Goal: Contribute content: Contribute content

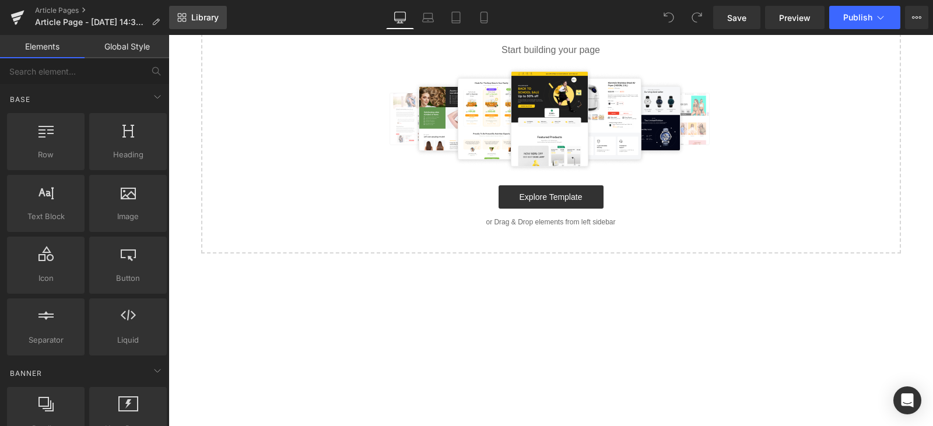
click at [196, 16] on span "Library" at bounding box center [204, 17] width 27 height 10
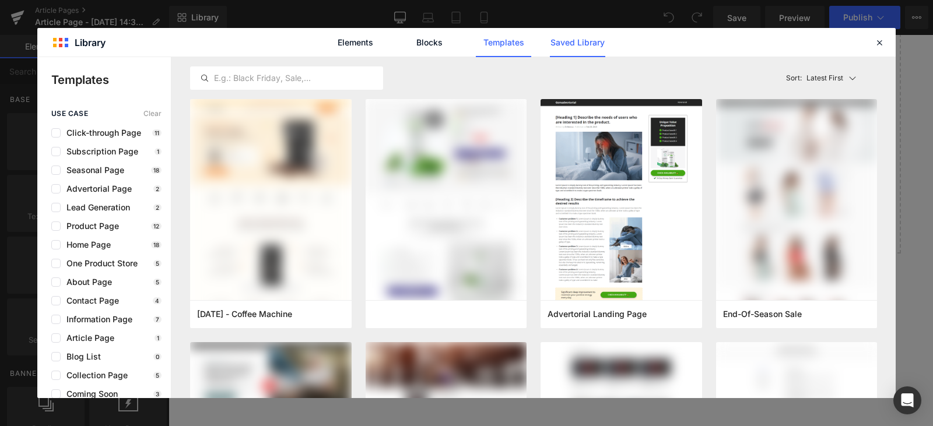
click at [563, 47] on link "Saved Library" at bounding box center [525, 49] width 141 height 8
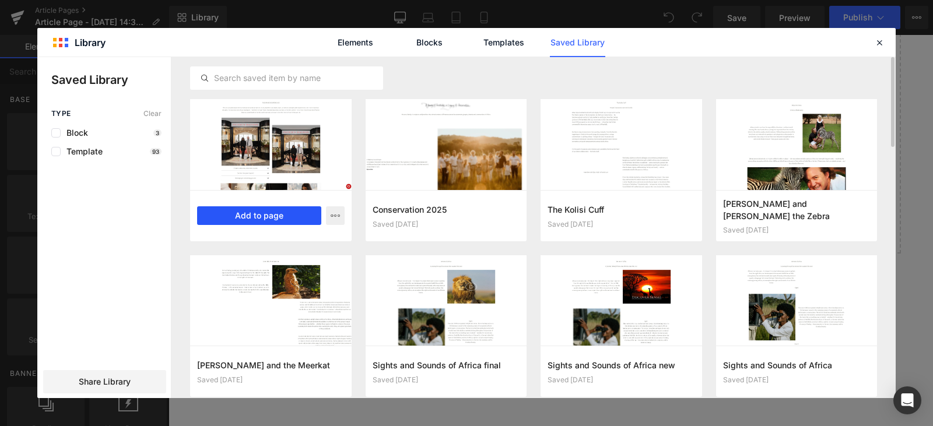
click at [263, 217] on button "Add to page" at bounding box center [259, 215] width 124 height 19
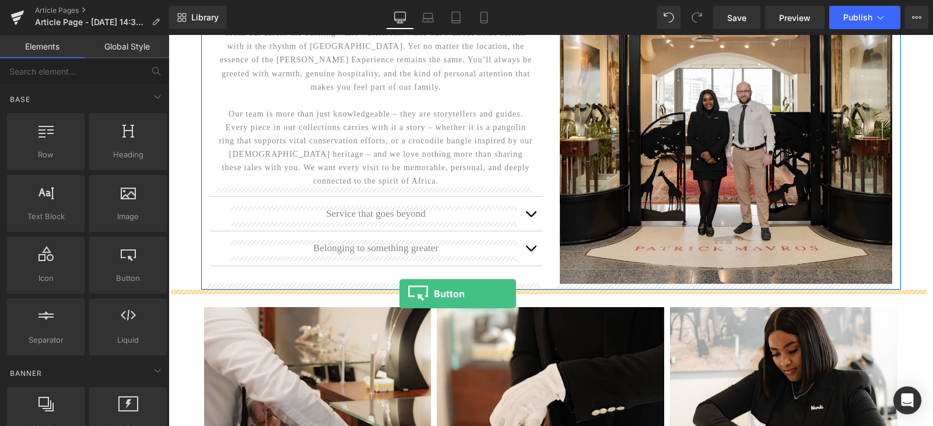
drag, startPoint x: 293, startPoint y: 306, endPoint x: 399, endPoint y: 294, distance: 107.4
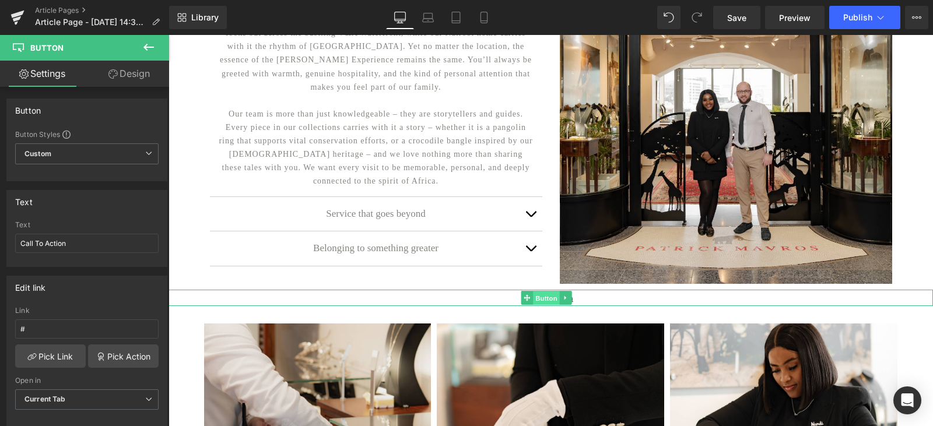
click at [548, 302] on span "Button" at bounding box center [546, 298] width 27 height 14
click at [80, 156] on span "Custom Setup Global Style" at bounding box center [86, 153] width 143 height 21
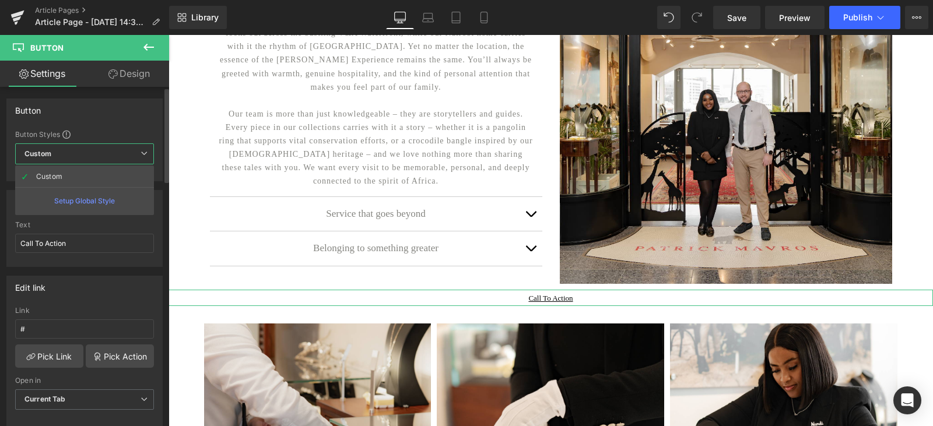
click at [71, 202] on div "Setup Global Style" at bounding box center [84, 200] width 139 height 27
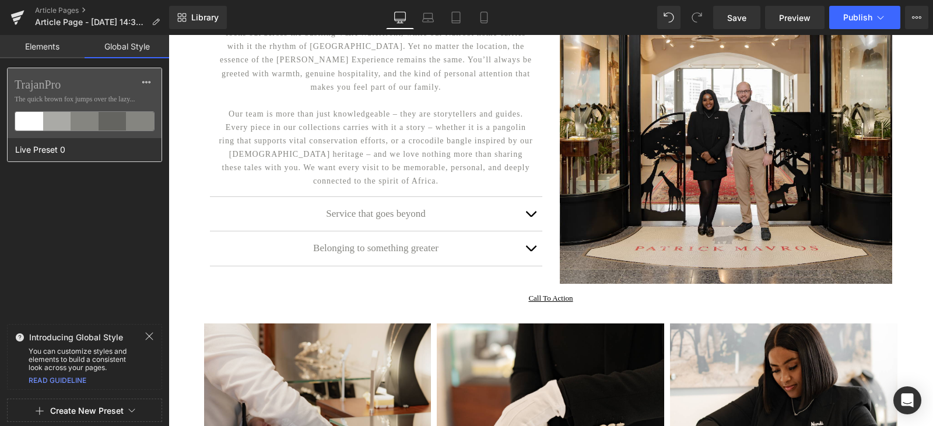
click at [85, 122] on div at bounding box center [85, 121] width 28 height 19
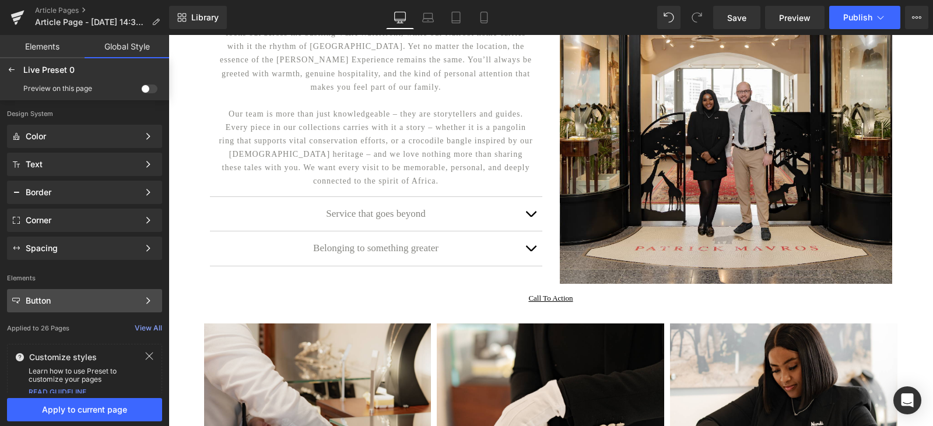
click at [114, 300] on div "Button" at bounding box center [82, 300] width 113 height 9
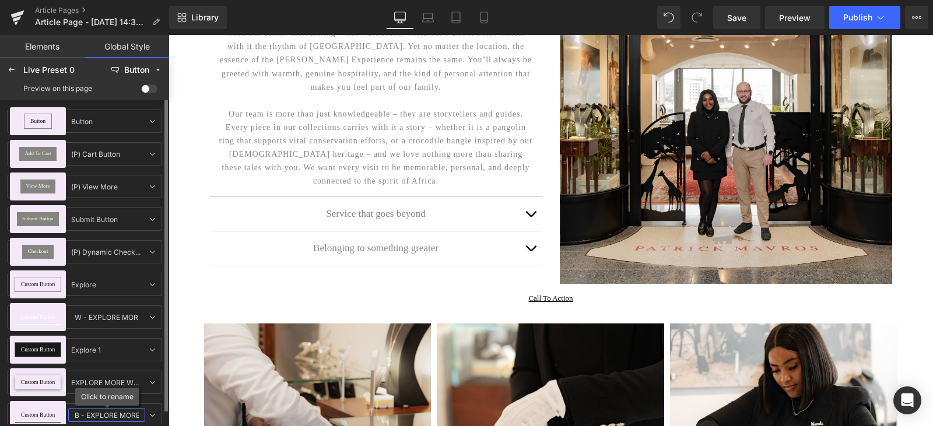
click at [93, 413] on input "B - EXPLORE MORE 1" at bounding box center [106, 415] width 77 height 14
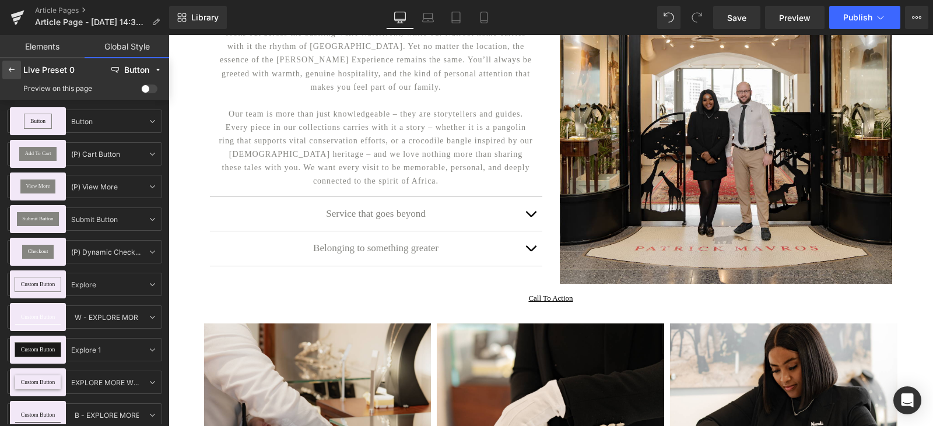
click at [7, 73] on div at bounding box center [11, 70] width 19 height 19
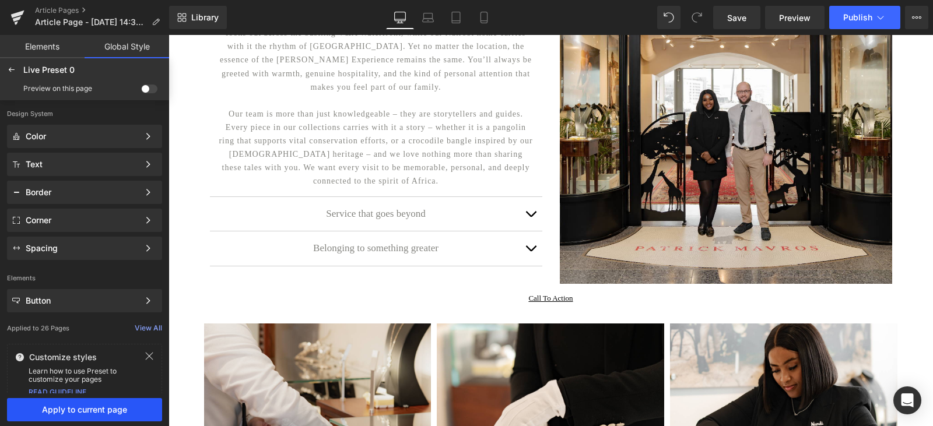
click at [92, 414] on button "Apply to current page" at bounding box center [84, 409] width 155 height 23
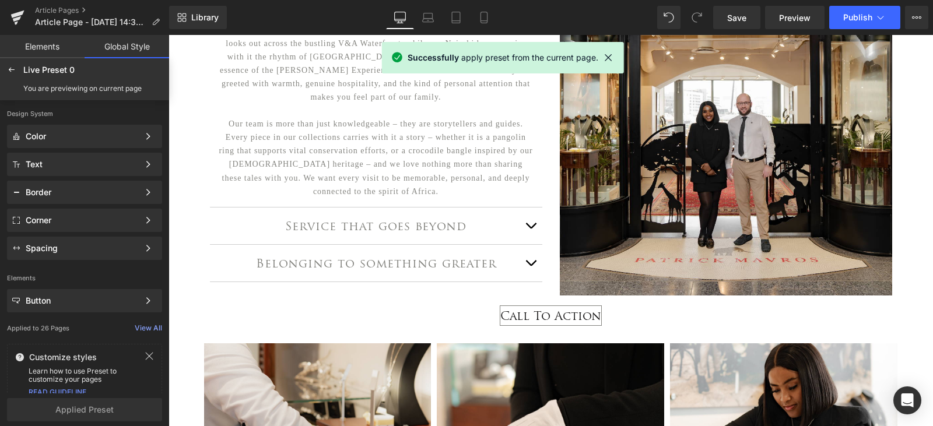
scroll to position [309, 0]
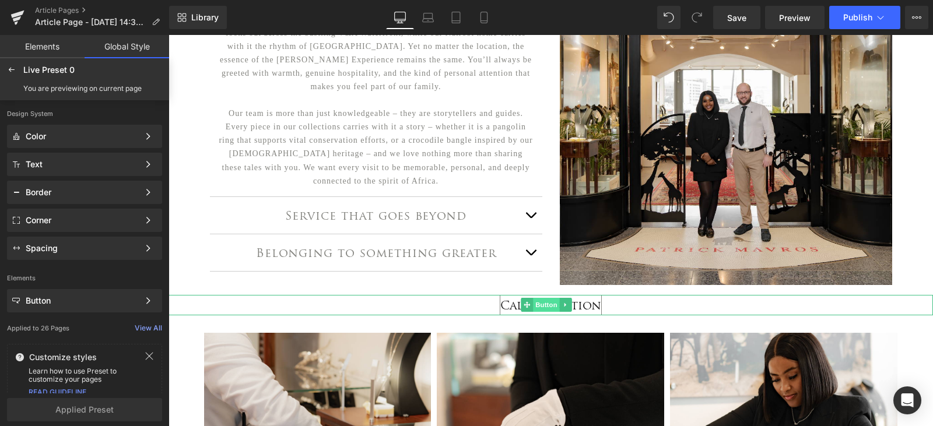
click at [544, 305] on span "Button" at bounding box center [546, 305] width 27 height 14
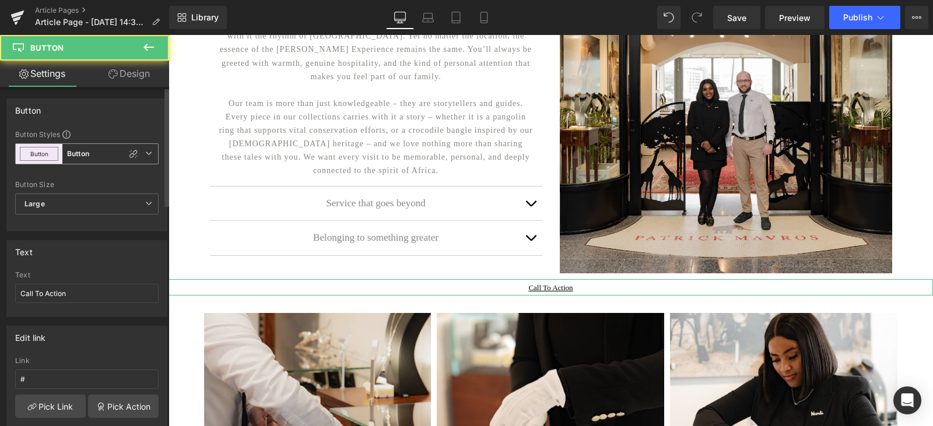
click at [98, 152] on span "Button Button" at bounding box center [86, 153] width 143 height 21
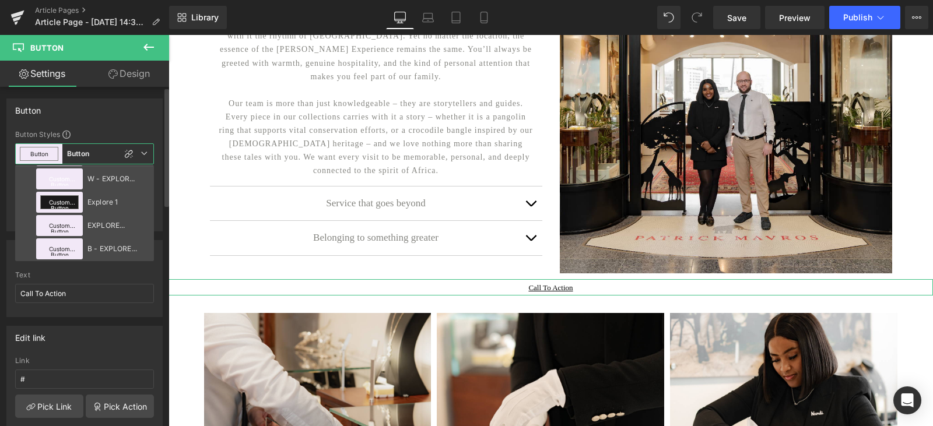
scroll to position [72, 0]
click at [105, 244] on li "Custom Button B - EXPLORE MORE 1" at bounding box center [87, 248] width 144 height 21
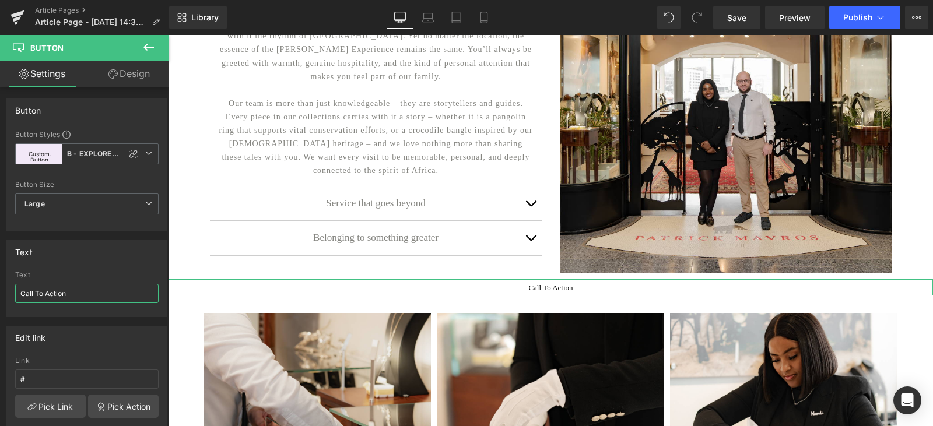
drag, startPoint x: 73, startPoint y: 298, endPoint x: -8, endPoint y: 301, distance: 81.1
click at [0, 301] on html "Button You are previewing how the Live Preset 0 will restyle your page. You can…" at bounding box center [466, 213] width 933 height 426
type input "Explore out Most Loved Pieces"
click at [64, 410] on link "Pick Link" at bounding box center [50, 406] width 71 height 23
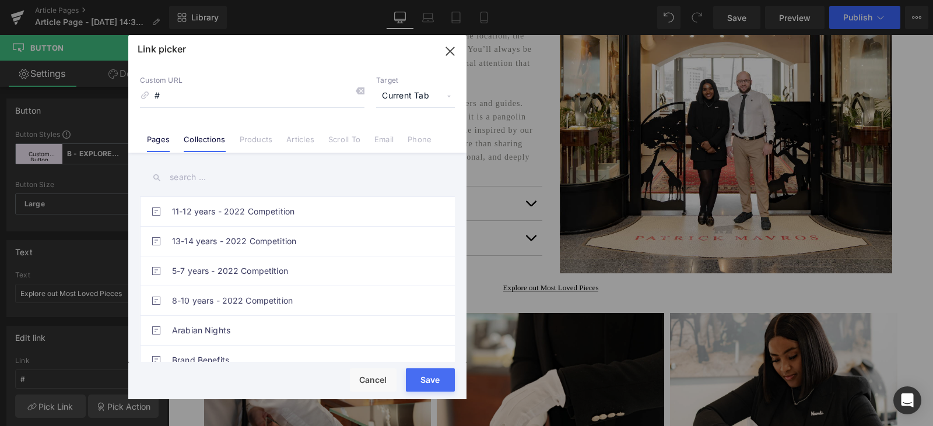
click at [213, 146] on link "Collections" at bounding box center [204, 143] width 41 height 17
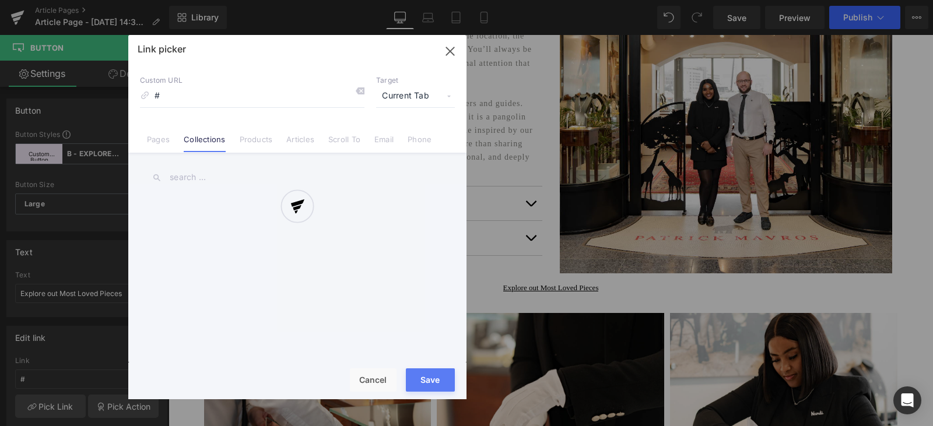
click at [196, 178] on div at bounding box center [297, 217] width 338 height 364
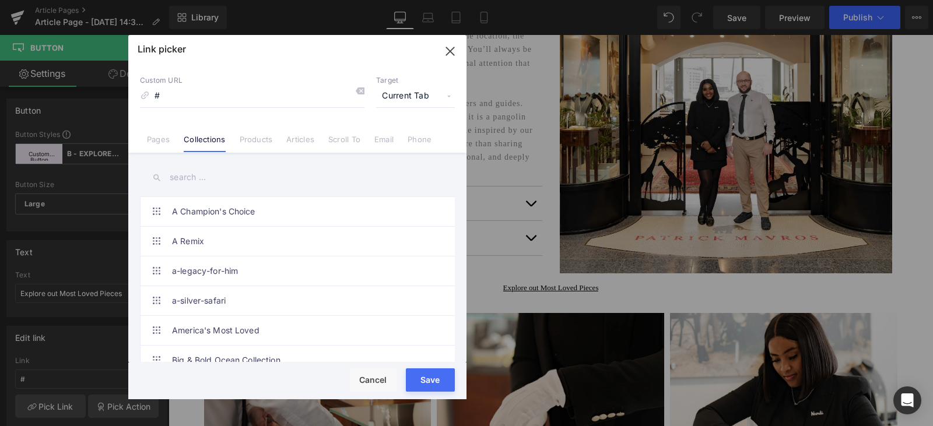
click at [195, 178] on input "text" at bounding box center [297, 177] width 315 height 26
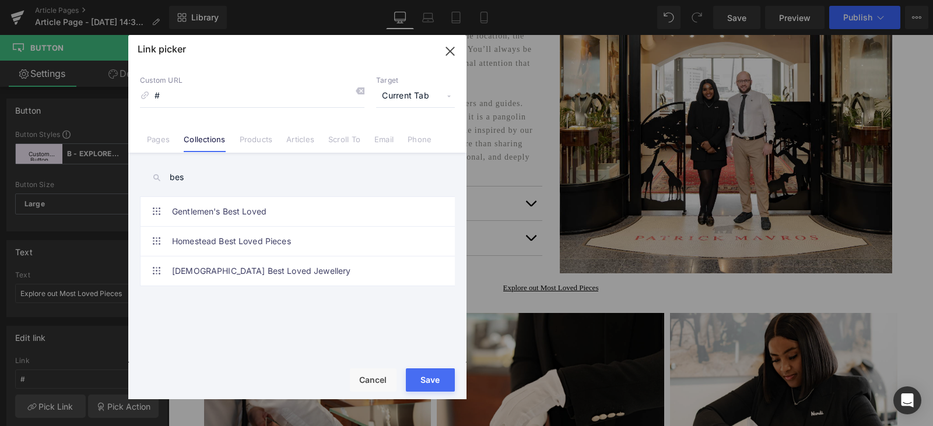
drag, startPoint x: 195, startPoint y: 178, endPoint x: 161, endPoint y: 183, distance: 34.7
click at [161, 183] on input "bes" at bounding box center [297, 177] width 315 height 26
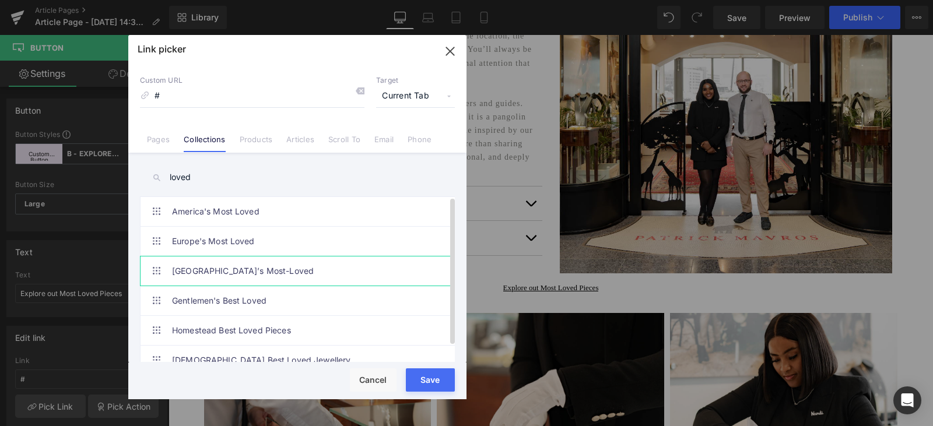
type input "loved"
click at [208, 274] on link "[GEOGRAPHIC_DATA]’s Most-Loved" at bounding box center [300, 270] width 256 height 29
type input "/collections/south-[GEOGRAPHIC_DATA]-s-most-loved"
click at [410, 372] on button "Save" at bounding box center [430, 379] width 49 height 23
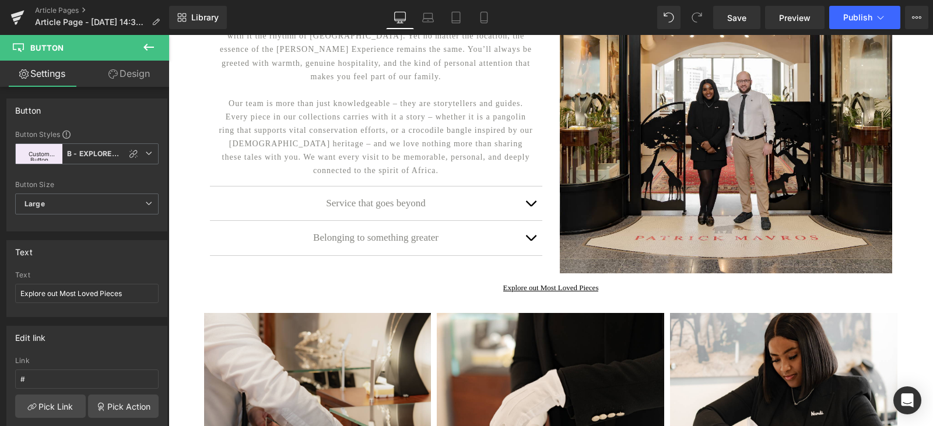
type input "/collections/south-[GEOGRAPHIC_DATA]-s-most-loved"
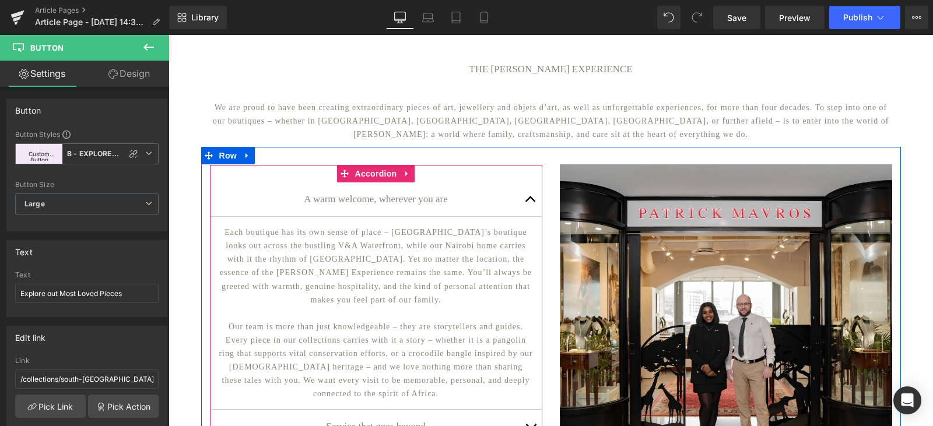
scroll to position [76, 0]
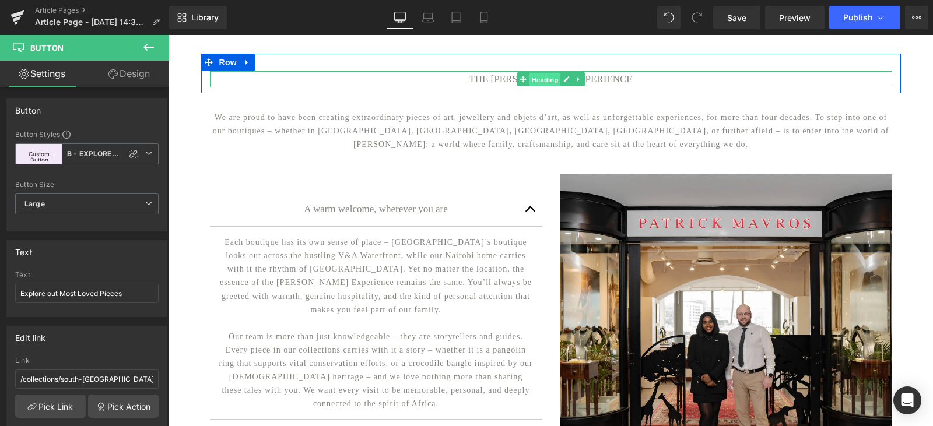
click at [537, 86] on span "Heading" at bounding box center [544, 80] width 31 height 14
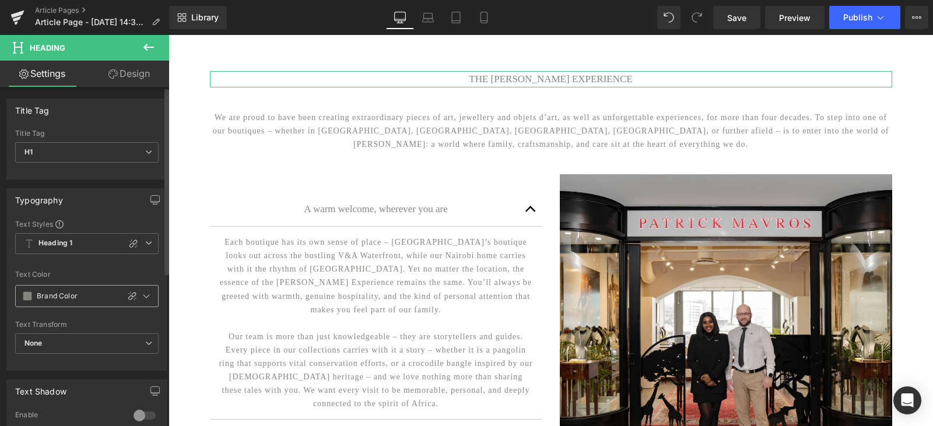
click at [26, 296] on span at bounding box center [27, 295] width 9 height 9
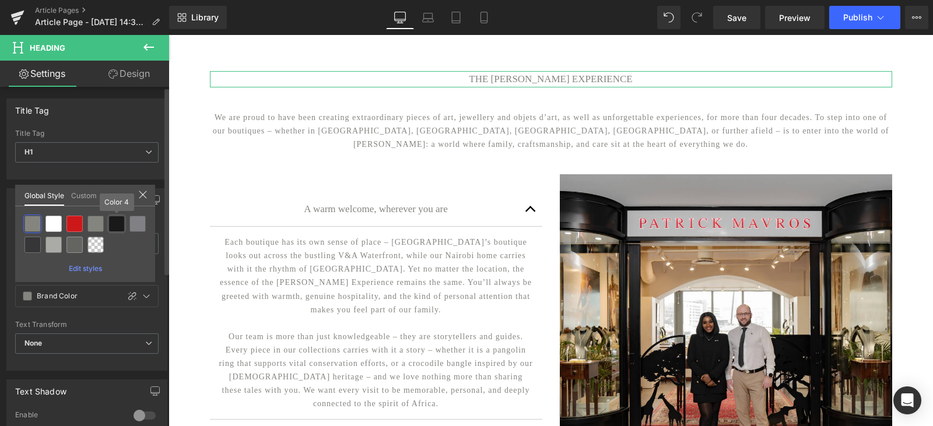
click at [114, 226] on div at bounding box center [116, 224] width 16 height 16
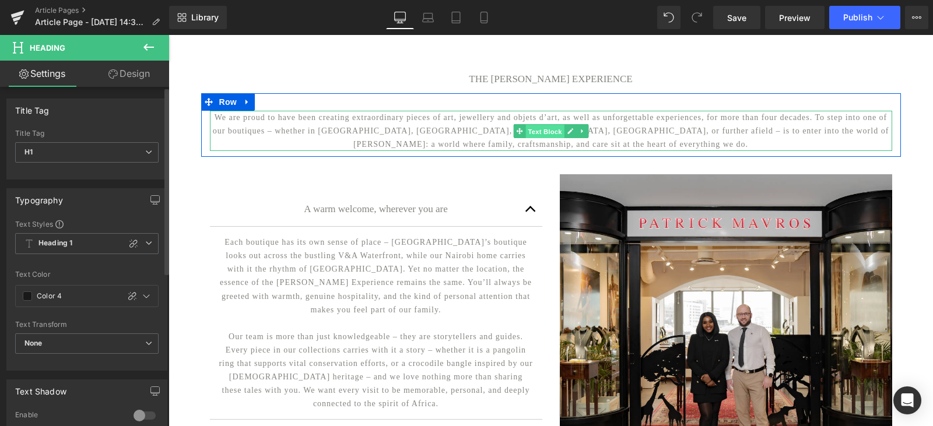
click at [526, 136] on span "Text Block" at bounding box center [544, 131] width 38 height 14
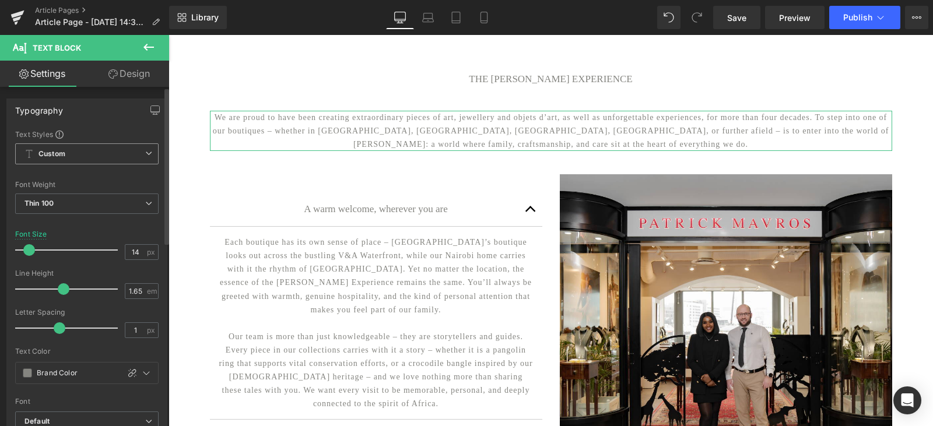
click at [58, 154] on b "Custom" at bounding box center [51, 154] width 27 height 10
click at [110, 125] on div "Typography Text Styles Custom Paragraph 1 Paragraph 2 Paragraph 3 Paragraph 4 C…" at bounding box center [86, 295] width 161 height 392
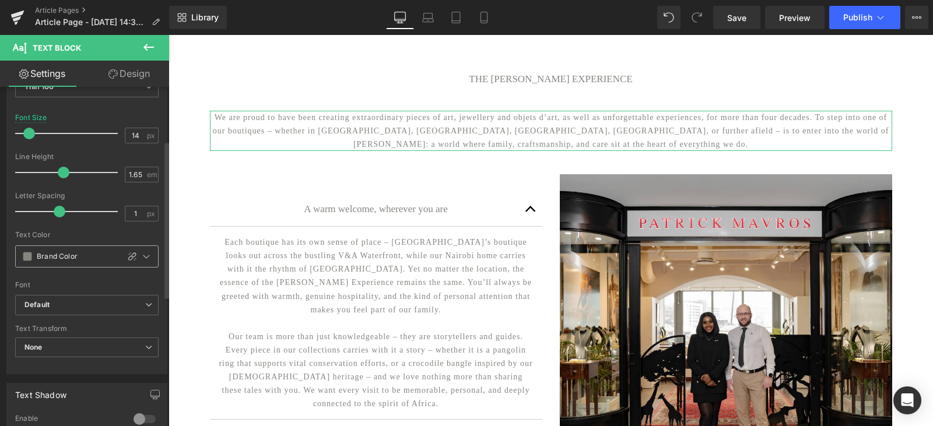
click at [27, 258] on span at bounding box center [27, 256] width 9 height 9
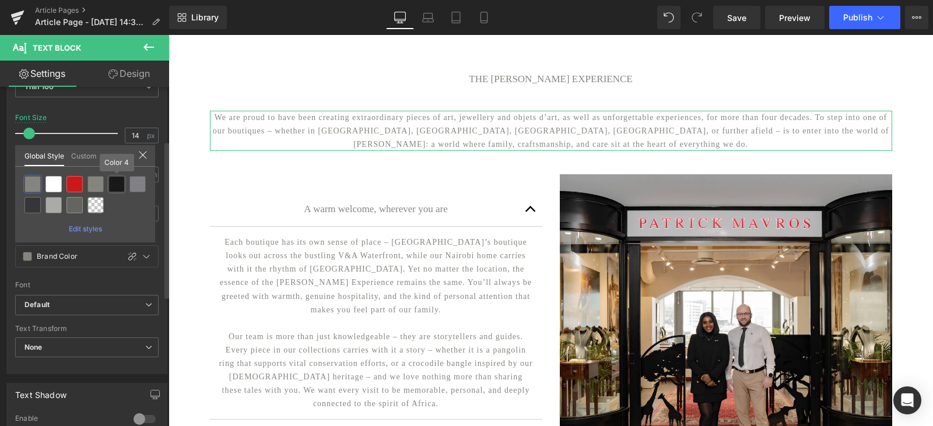
click at [121, 184] on div at bounding box center [116, 184] width 16 height 16
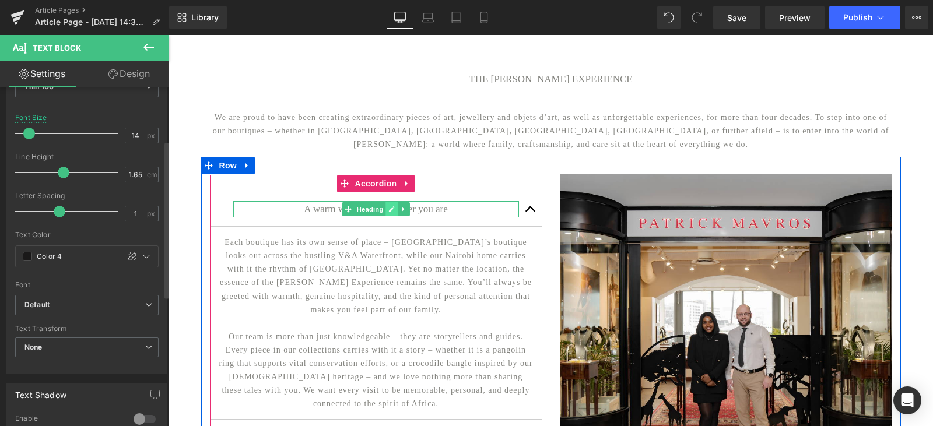
click at [385, 216] on link at bounding box center [391, 209] width 12 height 14
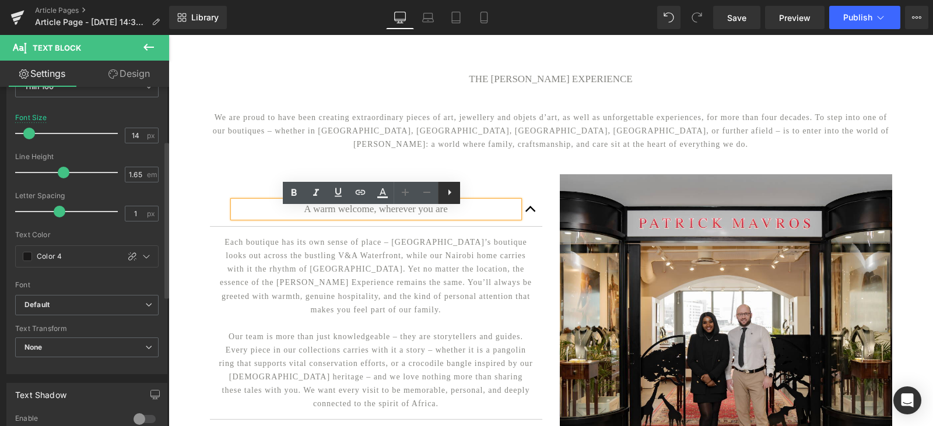
click at [507, 178] on div "Image A warm welcome, wherever you are Heading Each boutique has its own sense …" at bounding box center [550, 335] width 699 height 356
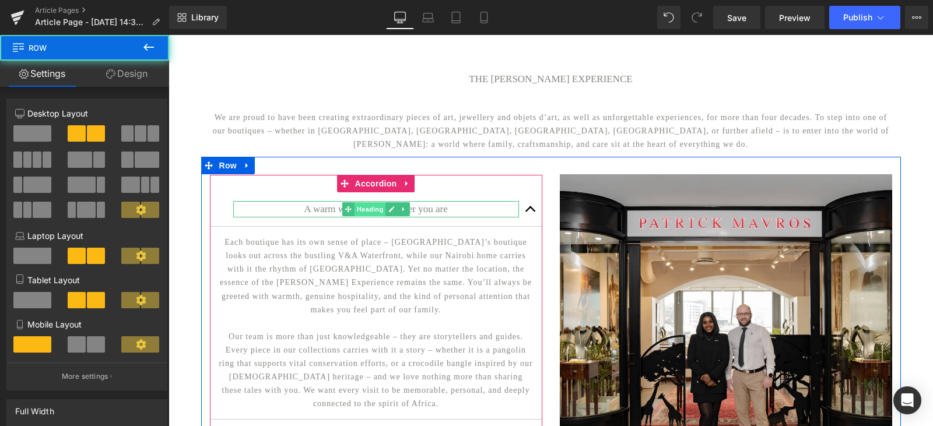
click at [363, 216] on span "Heading" at bounding box center [369, 209] width 31 height 14
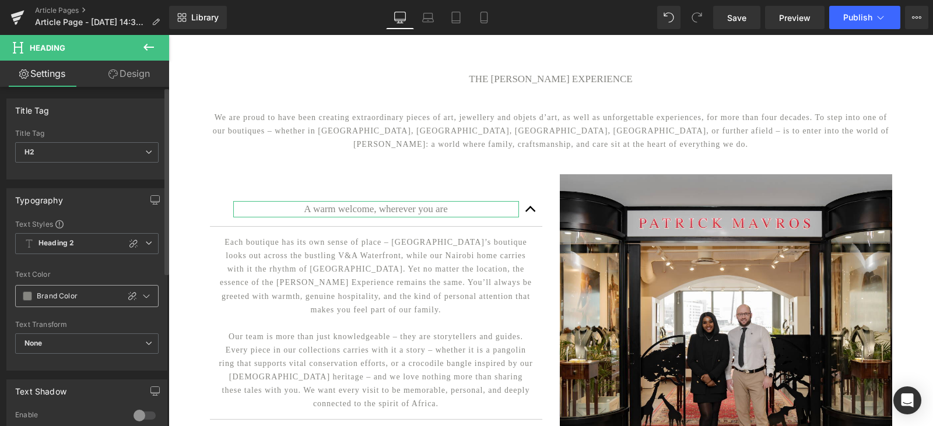
click at [26, 302] on div "Brand Color" at bounding box center [67, 296] width 103 height 21
click at [27, 298] on span at bounding box center [27, 295] width 9 height 9
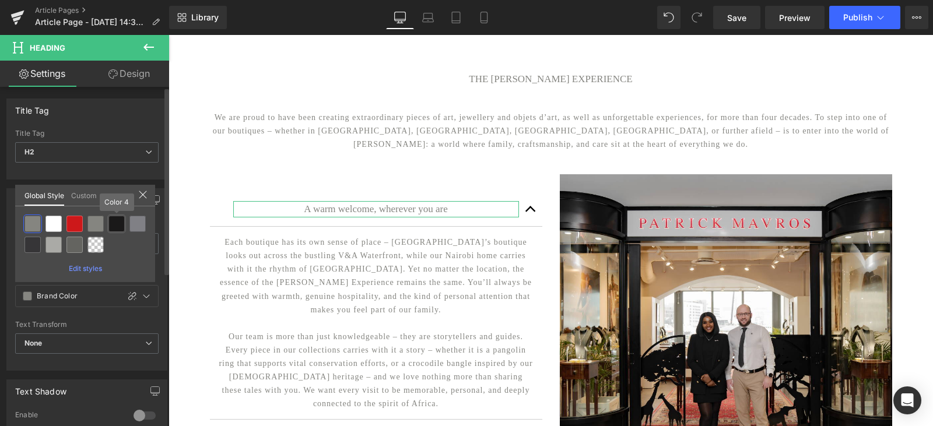
drag, startPoint x: 110, startPoint y: 223, endPoint x: 2, endPoint y: 203, distance: 109.6
click at [110, 223] on div at bounding box center [116, 224] width 16 height 16
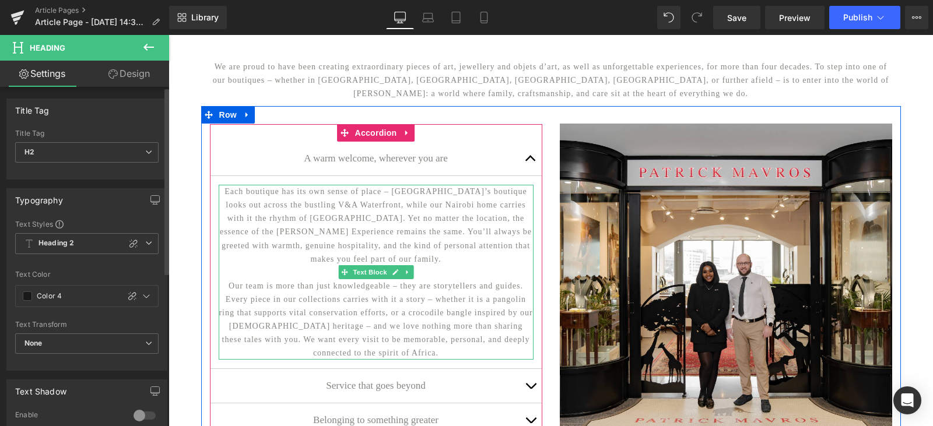
scroll to position [251, 0]
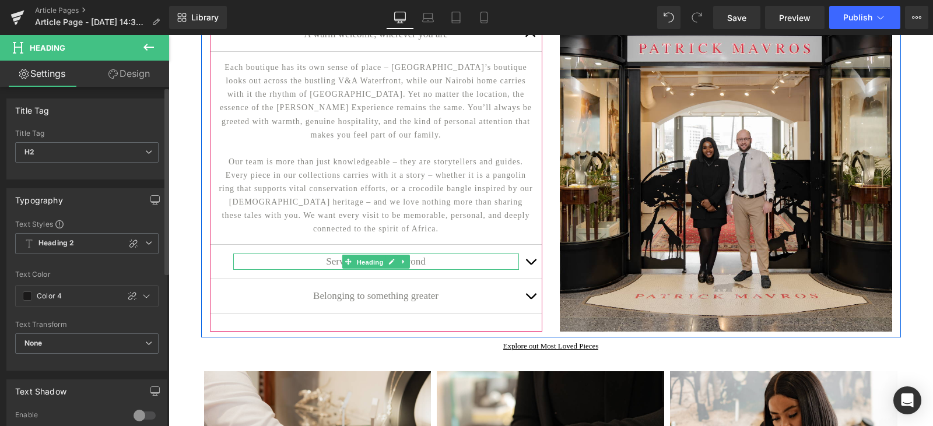
click at [361, 269] on span "Heading" at bounding box center [369, 262] width 31 height 14
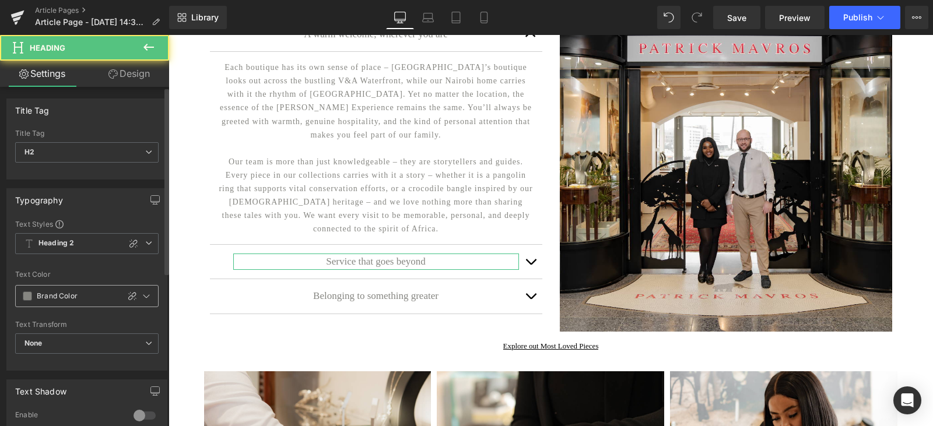
click at [30, 293] on span at bounding box center [27, 295] width 9 height 9
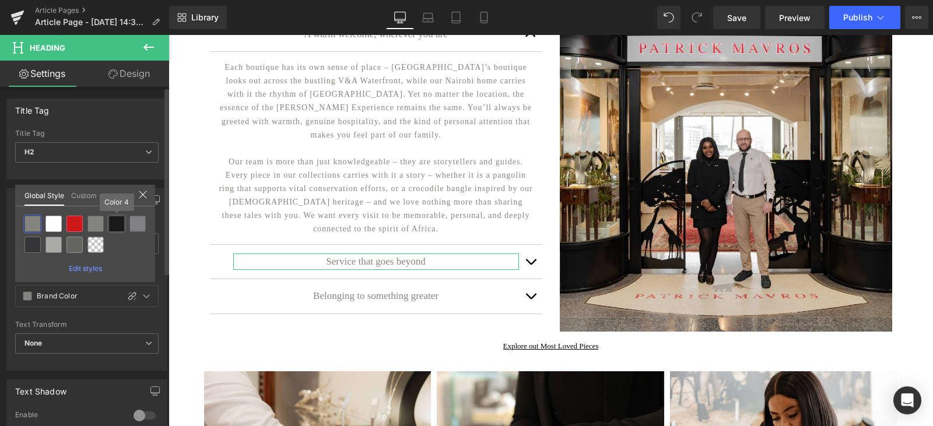
click at [114, 224] on div at bounding box center [116, 224] width 16 height 16
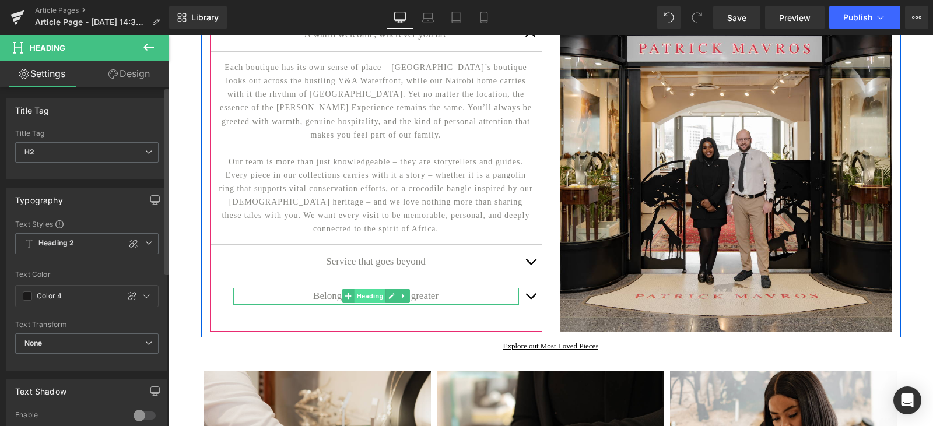
click at [365, 303] on span "Heading" at bounding box center [369, 296] width 31 height 14
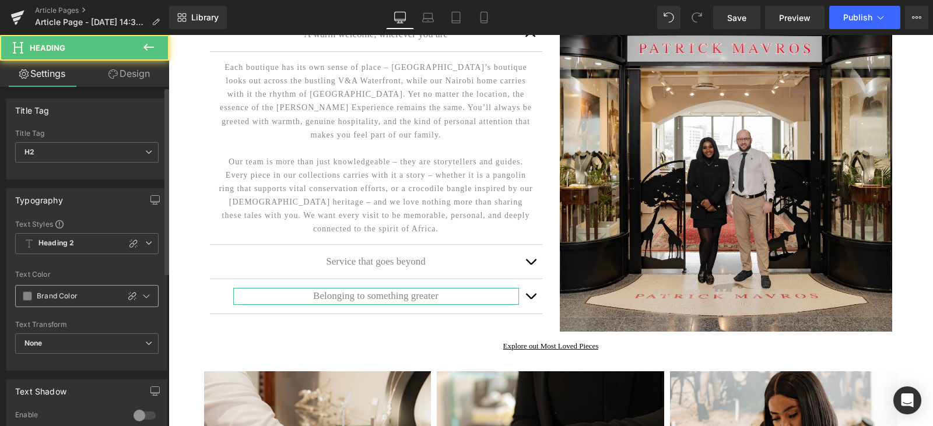
click at [25, 298] on span at bounding box center [27, 295] width 9 height 9
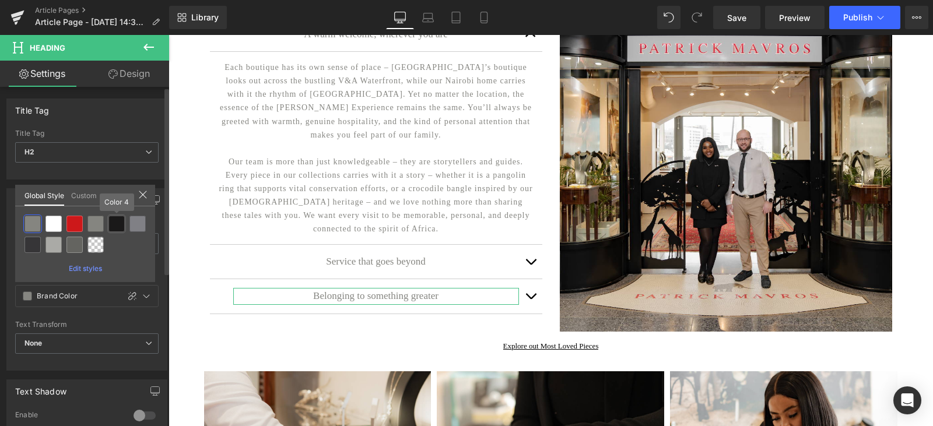
drag, startPoint x: 115, startPoint y: 223, endPoint x: 247, endPoint y: 161, distance: 145.2
click at [115, 223] on div at bounding box center [116, 224] width 16 height 16
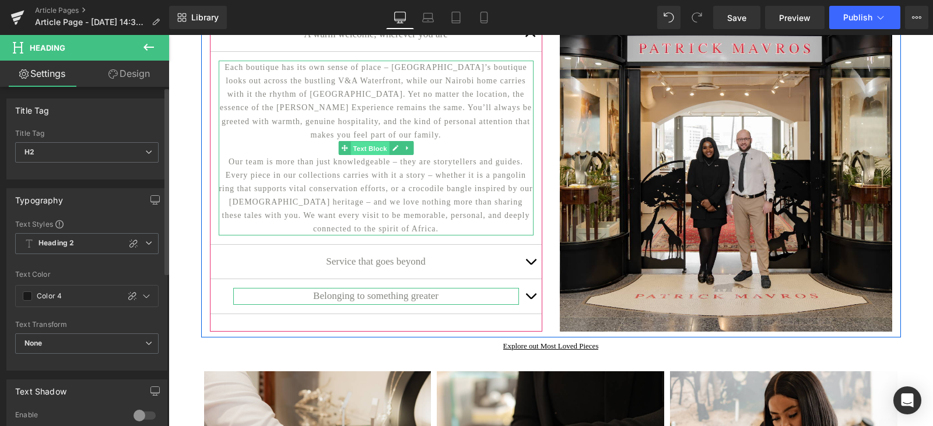
click at [361, 156] on span "Text Block" at bounding box center [369, 149] width 38 height 14
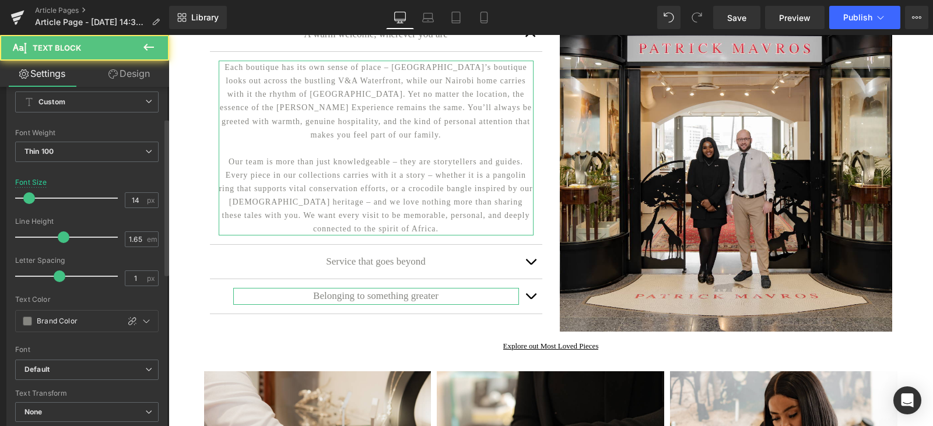
scroll to position [117, 0]
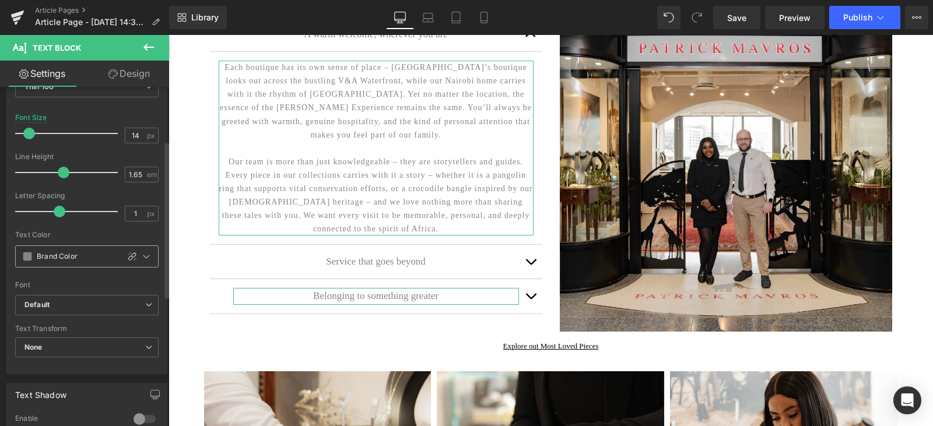
click at [27, 256] on span at bounding box center [27, 256] width 9 height 9
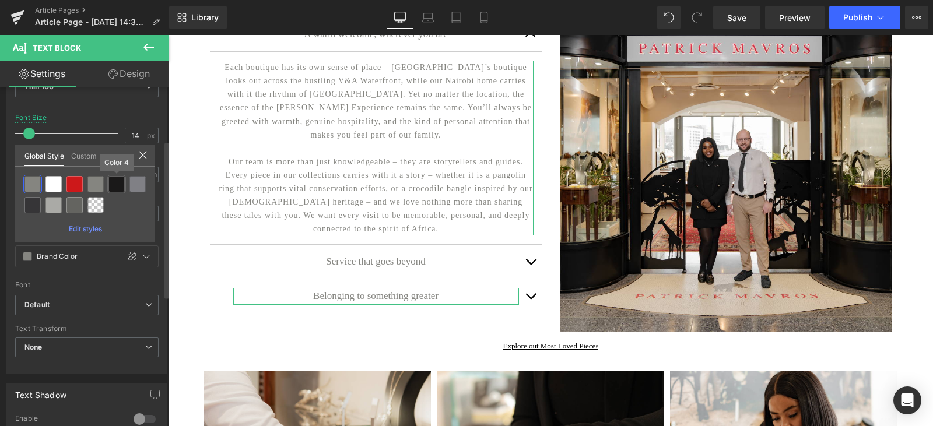
drag, startPoint x: 115, startPoint y: 187, endPoint x: 332, endPoint y: 194, distance: 217.5
click at [115, 187] on div at bounding box center [116, 184] width 16 height 16
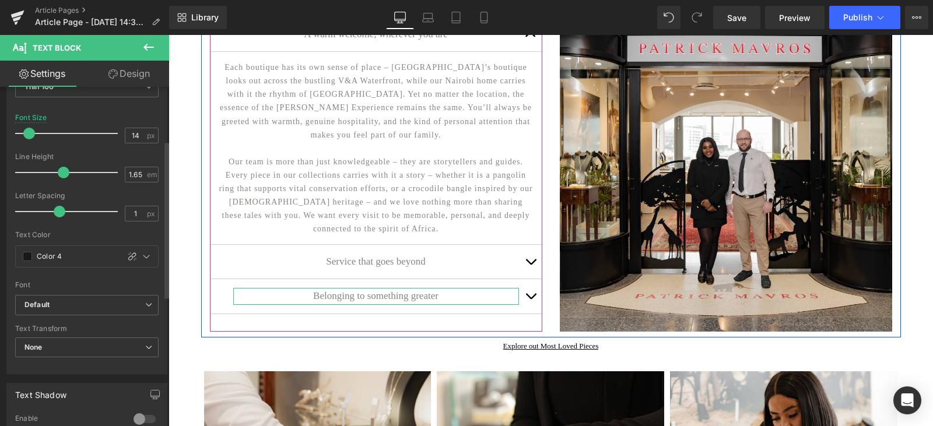
click at [530, 265] on span "button" at bounding box center [530, 265] width 0 height 0
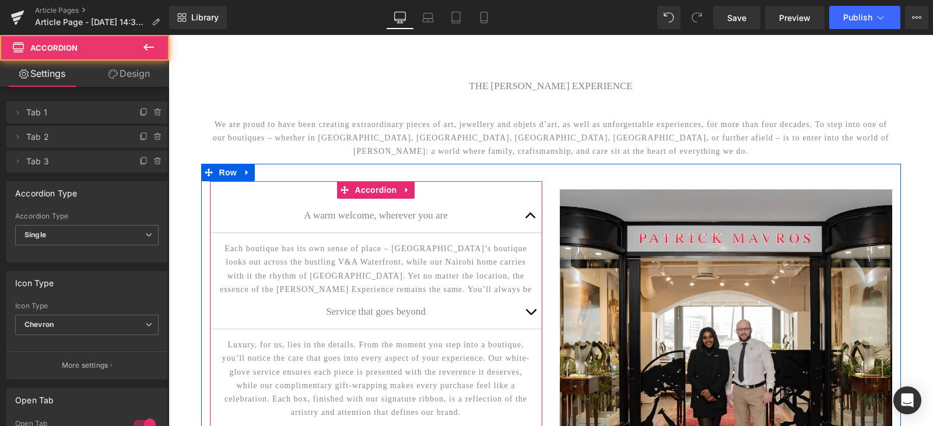
scroll to position [58, 0]
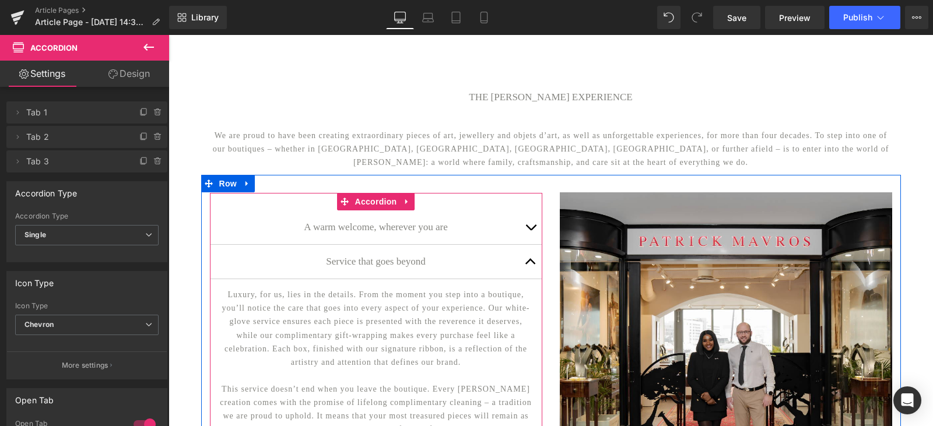
click at [369, 358] on p "Luxury, for us, lies in the details. From the moment you step into a boutique, …" at bounding box center [376, 328] width 315 height 81
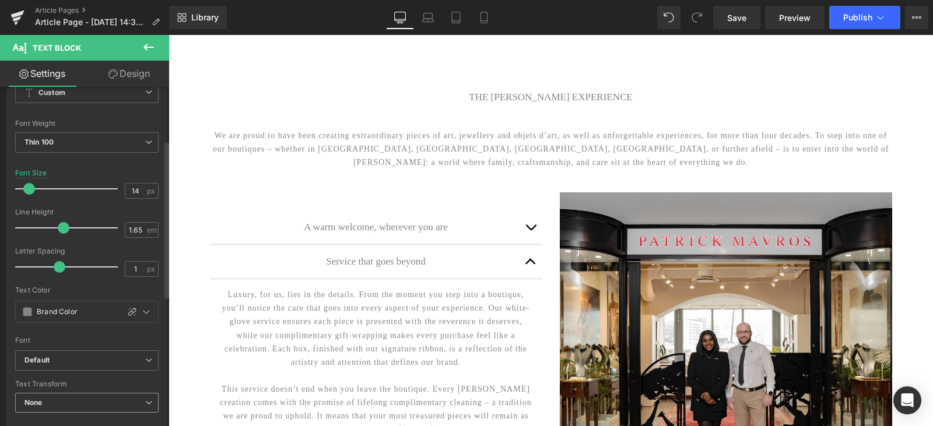
scroll to position [117, 0]
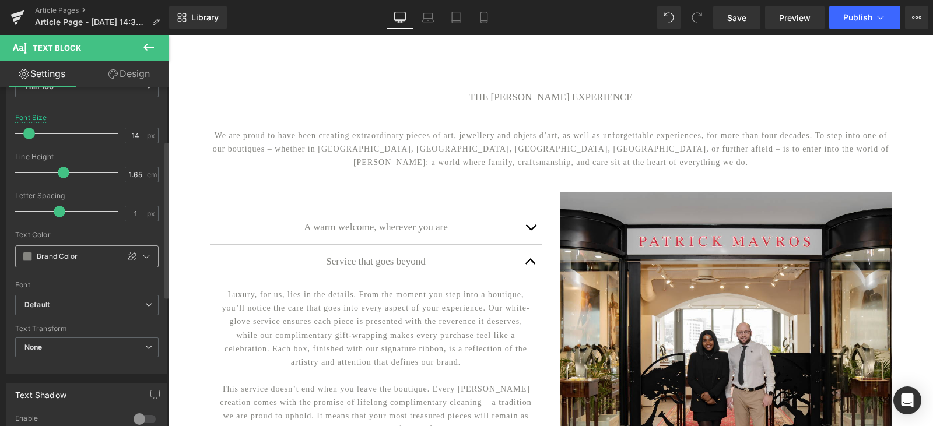
click at [24, 258] on span at bounding box center [27, 256] width 9 height 9
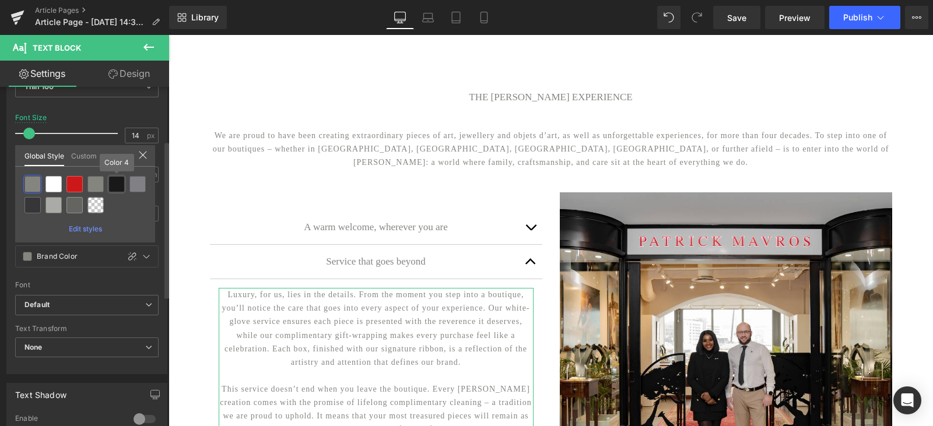
click at [114, 185] on div at bounding box center [116, 184] width 16 height 16
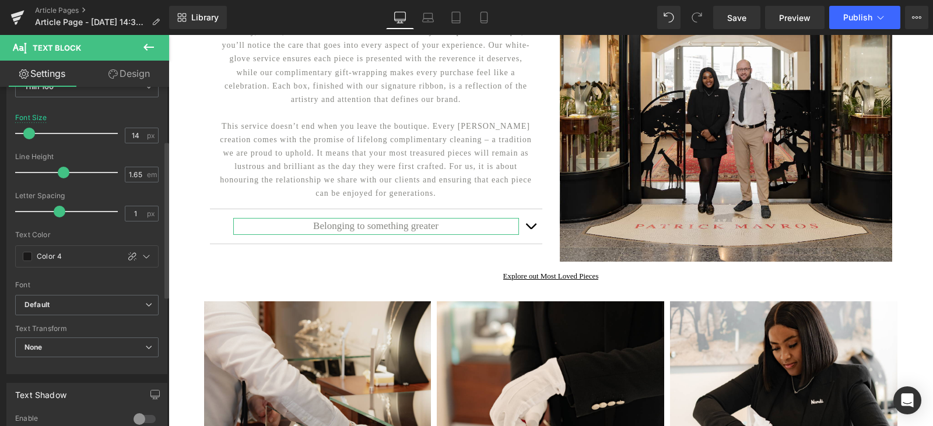
scroll to position [350, 0]
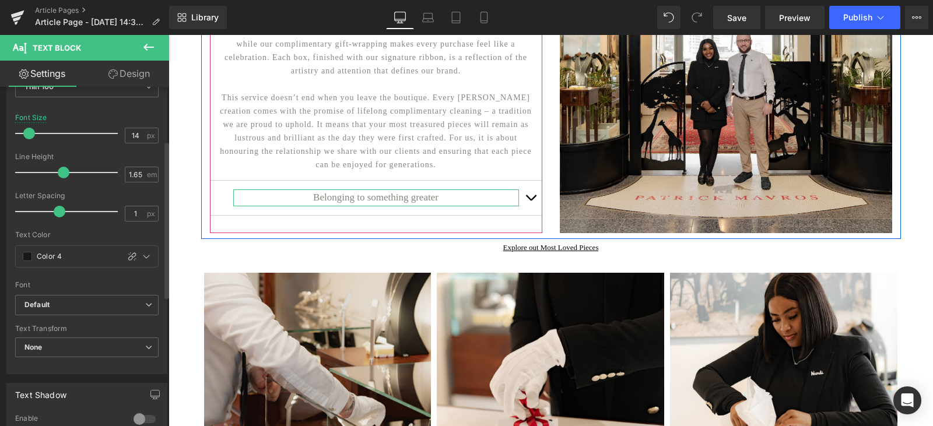
click at [527, 207] on button "button" at bounding box center [530, 198] width 23 height 34
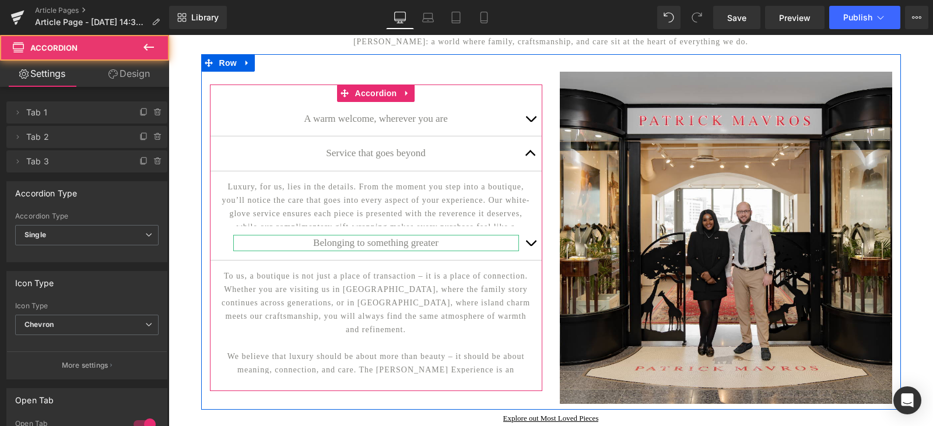
scroll to position [157, 0]
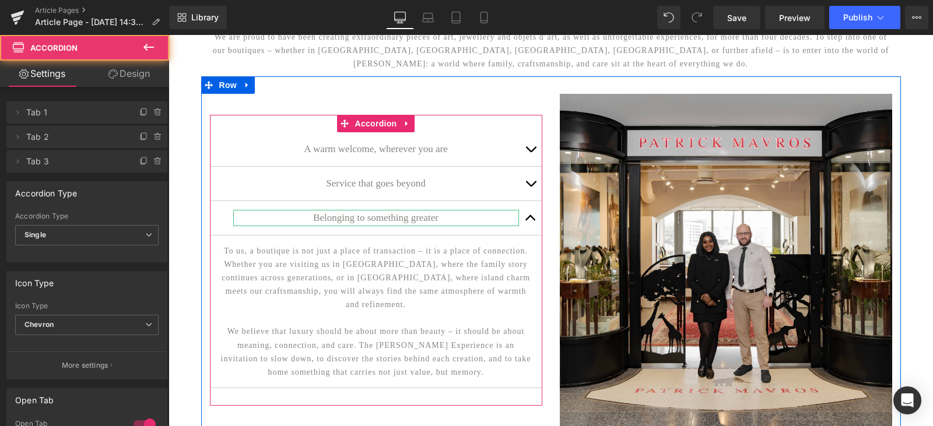
click at [353, 279] on p "To us, a boutique is not just a place of transaction – it is a place of connect…" at bounding box center [376, 277] width 315 height 67
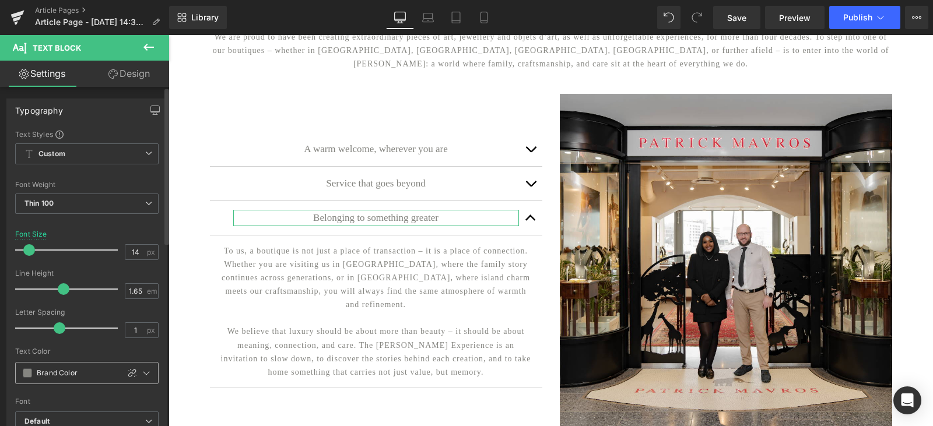
click at [23, 370] on span at bounding box center [27, 372] width 9 height 9
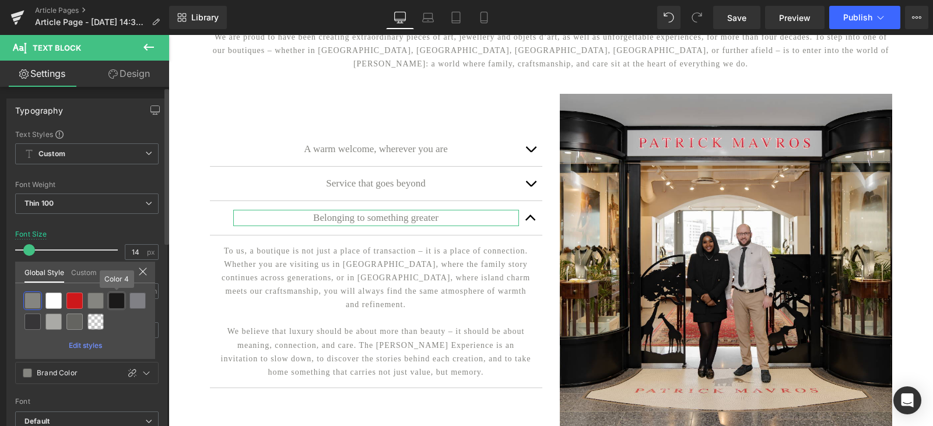
drag, startPoint x: 123, startPoint y: 303, endPoint x: 290, endPoint y: 140, distance: 232.9
click at [123, 303] on div at bounding box center [116, 301] width 16 height 16
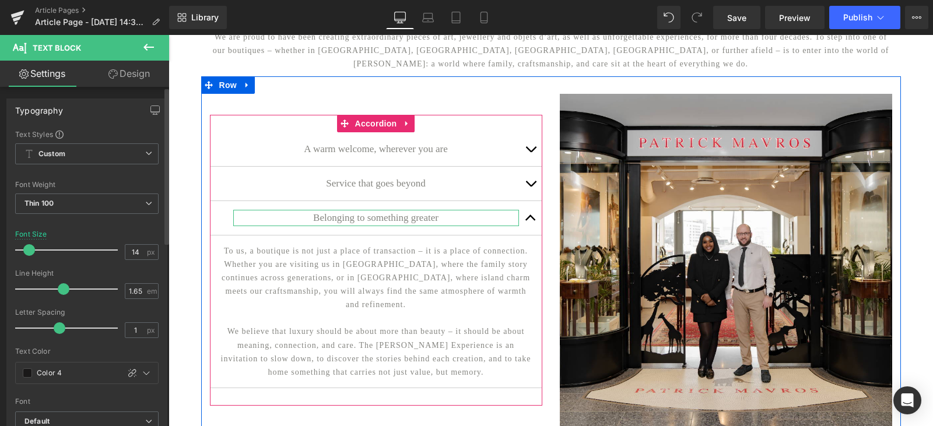
click at [530, 152] on span "button" at bounding box center [530, 152] width 0 height 0
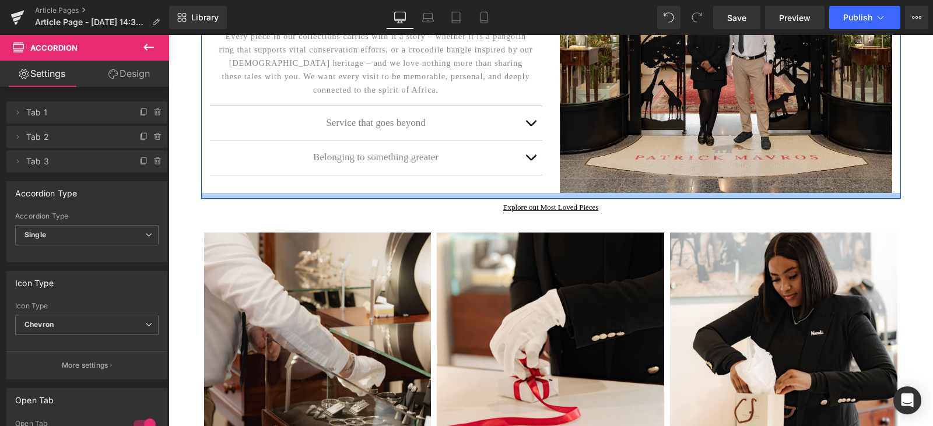
scroll to position [99, 0]
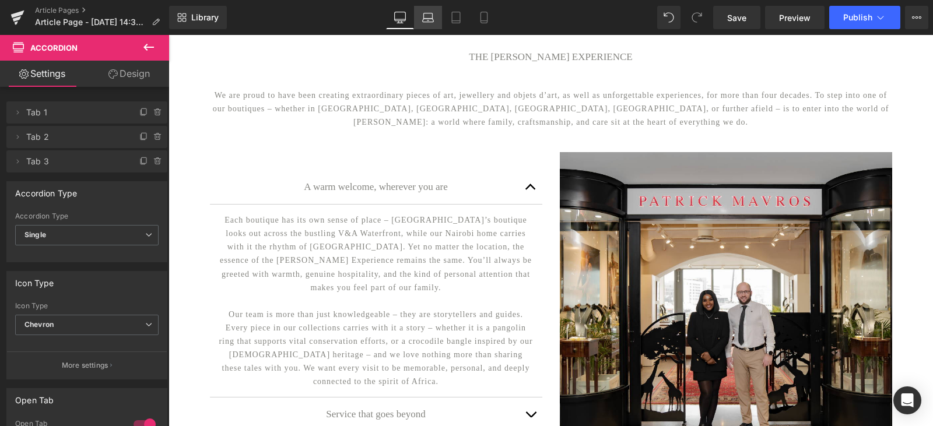
click at [432, 17] on icon at bounding box center [428, 18] width 12 height 12
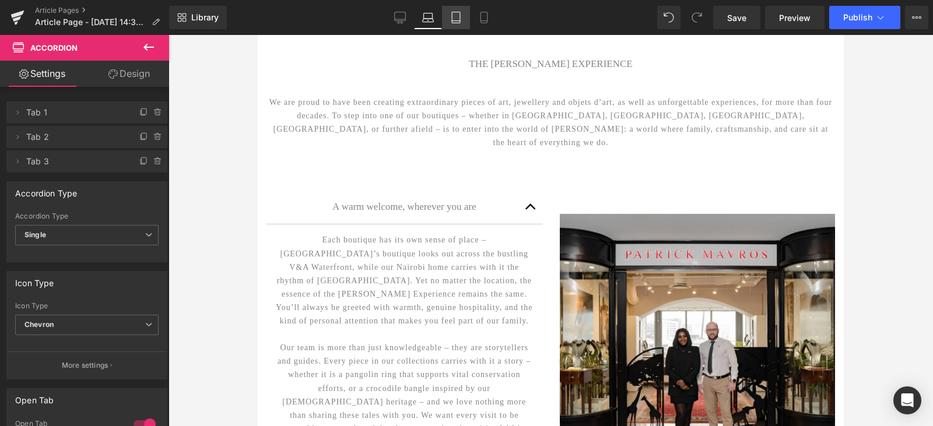
click at [452, 16] on icon at bounding box center [456, 18] width 12 height 12
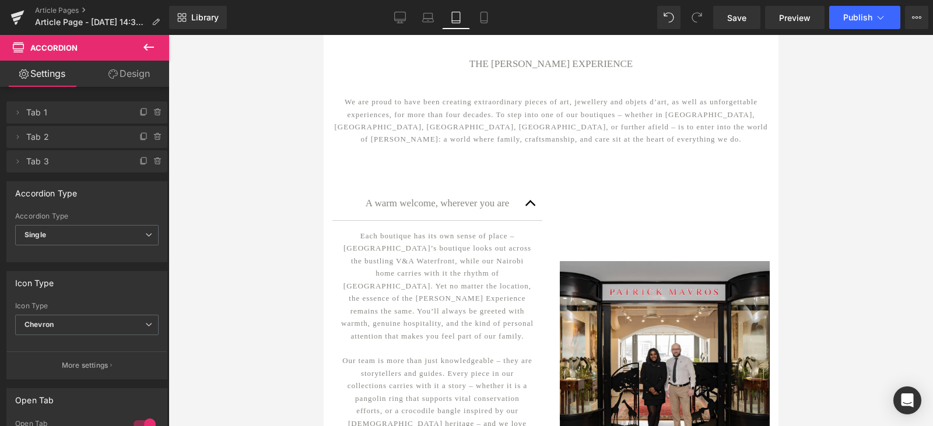
scroll to position [69, 0]
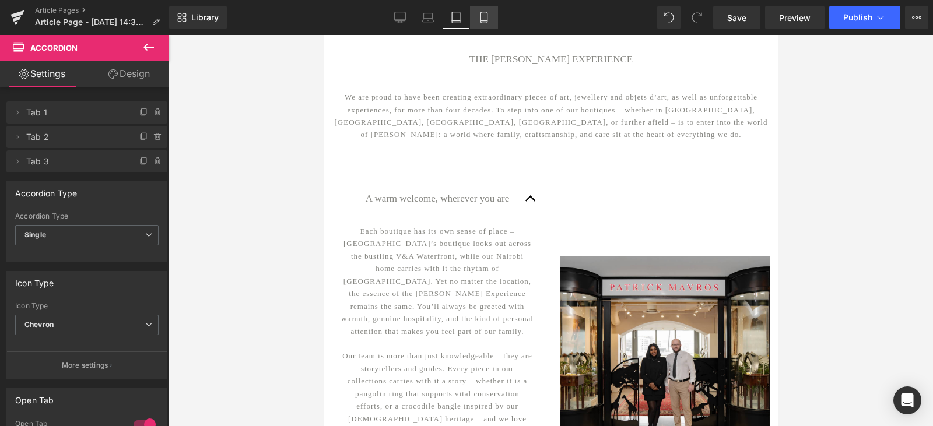
click at [486, 14] on icon at bounding box center [484, 18] width 12 height 12
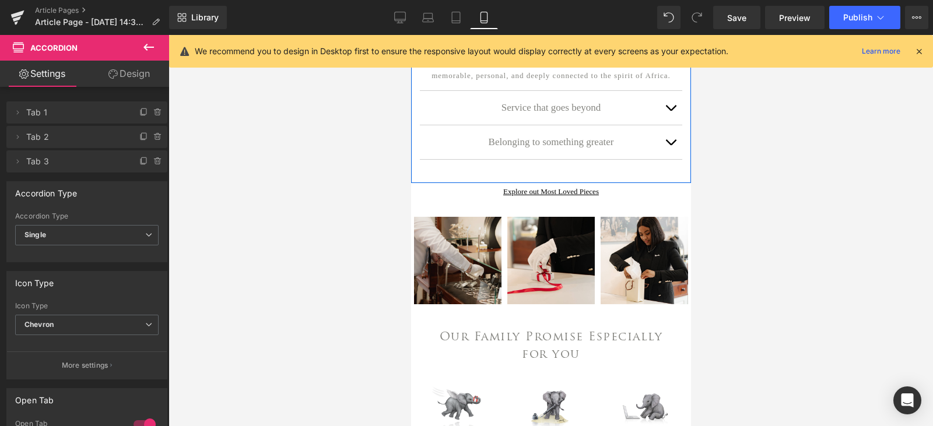
scroll to position [708, 0]
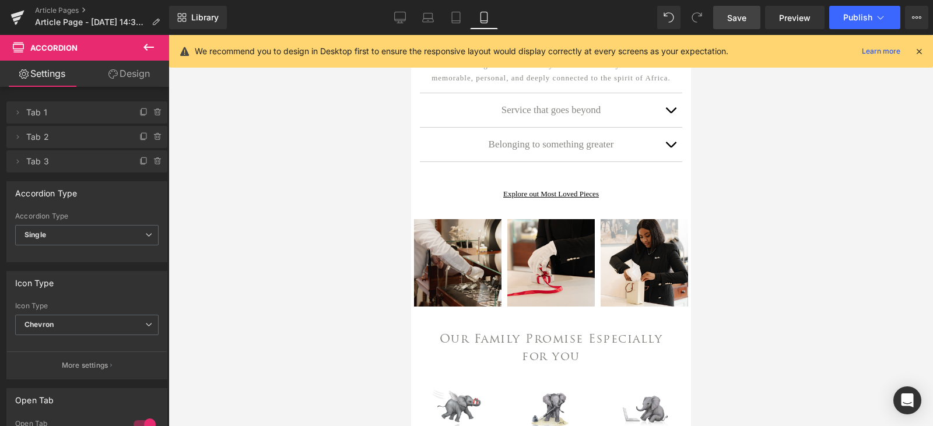
click at [731, 21] on span "Save" at bounding box center [736, 18] width 19 height 12
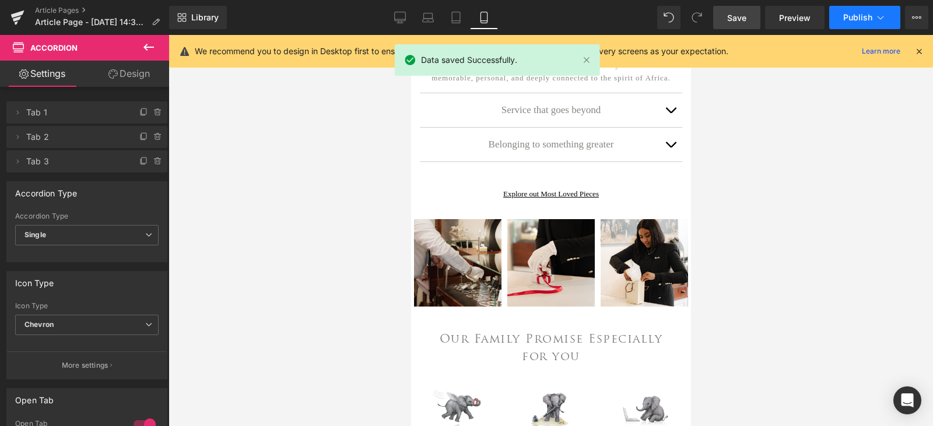
click at [877, 21] on icon at bounding box center [880, 18] width 12 height 12
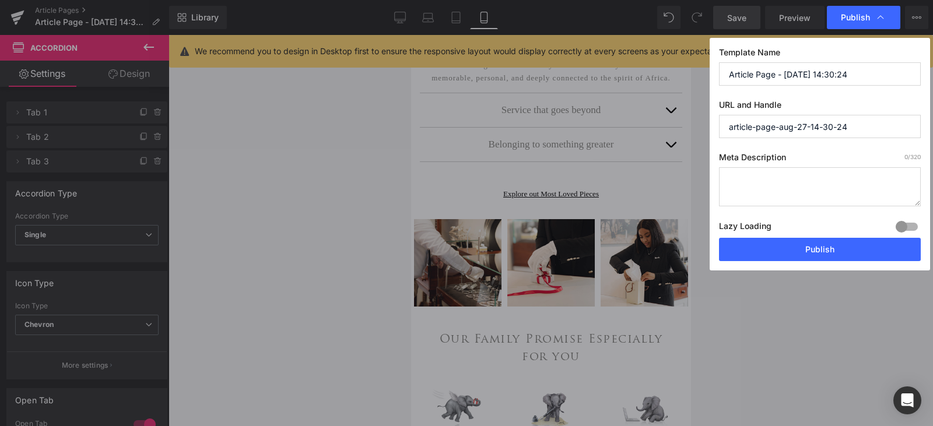
drag, startPoint x: 867, startPoint y: 66, endPoint x: 695, endPoint y: 73, distance: 172.1
click at [695, 73] on div "Publish Template Name Article Page - [DATE] 14:30:24 URL and Handle article-pag…" at bounding box center [466, 213] width 933 height 426
paste input "The [PERSON_NAME] Experience"
type input "The [PERSON_NAME] Experience"
drag, startPoint x: 852, startPoint y: 132, endPoint x: 710, endPoint y: 134, distance: 142.2
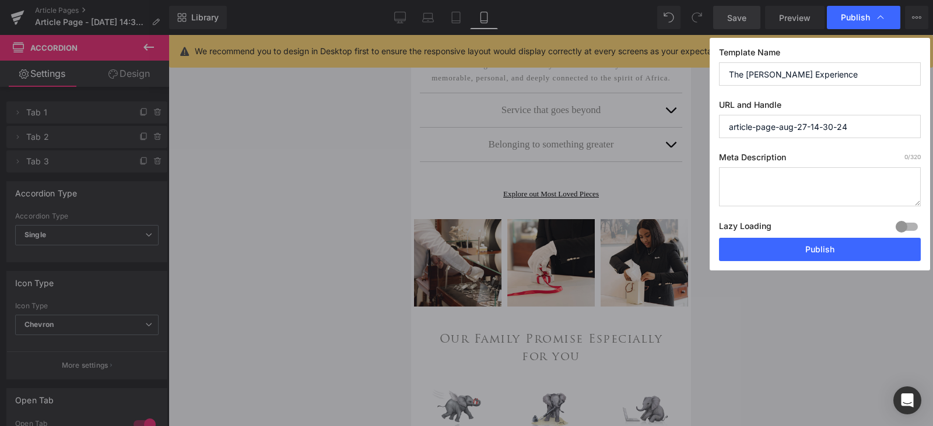
click at [710, 134] on div "Template Name The [PERSON_NAME] Experience URL and Handle article-page-aug-27-1…" at bounding box center [819, 154] width 220 height 233
paste input "[PERSON_NAME]-experience"
type input "[PERSON_NAME]-experience"
click at [815, 188] on textarea at bounding box center [820, 186] width 202 height 39
paste textarea "We are proud to have been creating extraordinary pieces of art, jewellery and o…"
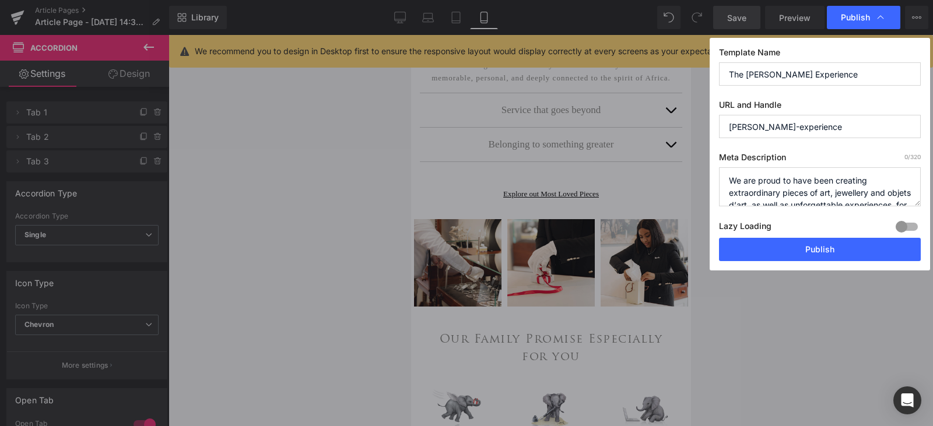
scroll to position [65, 0]
type textarea "We are proud to have been creating extraordinary pieces of art, jewellery and o…"
click at [902, 224] on div at bounding box center [906, 226] width 28 height 19
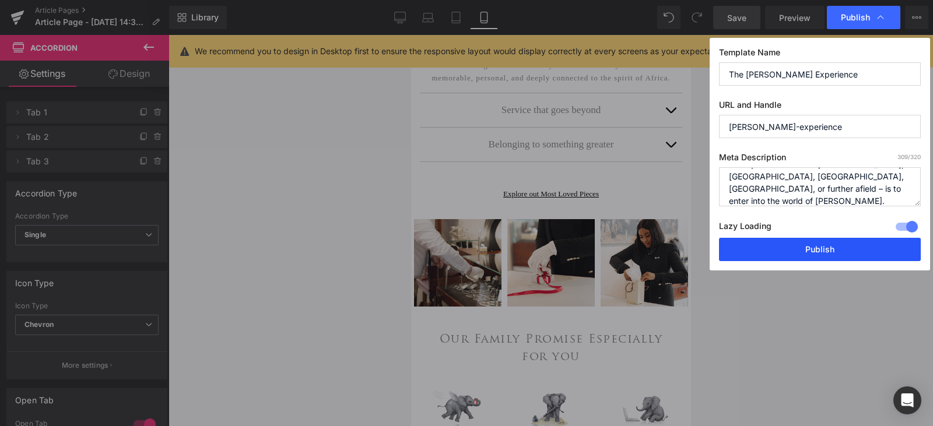
click at [876, 252] on button "Publish" at bounding box center [820, 249] width 202 height 23
